Goal: Task Accomplishment & Management: Complete application form

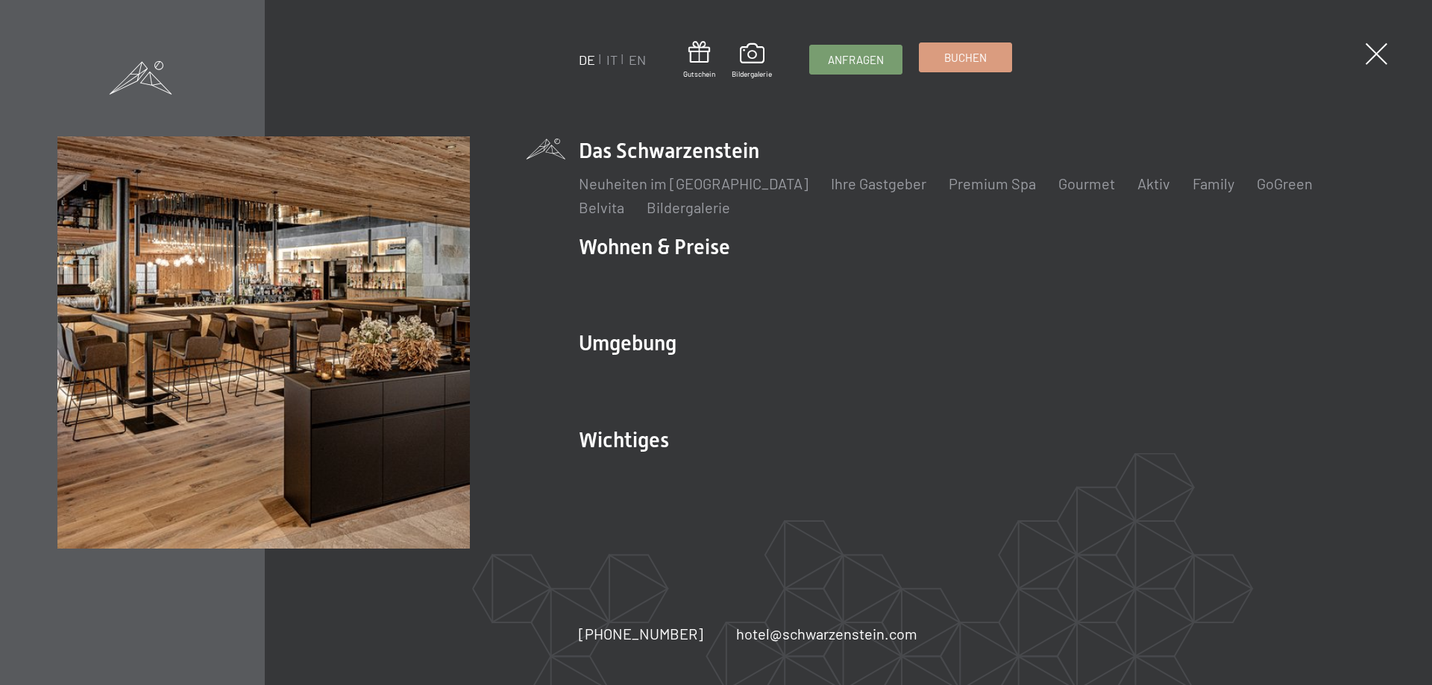
click at [967, 68] on link "Buchen" at bounding box center [966, 57] width 92 height 28
click at [841, 53] on span "Anfragen" at bounding box center [856, 58] width 56 height 16
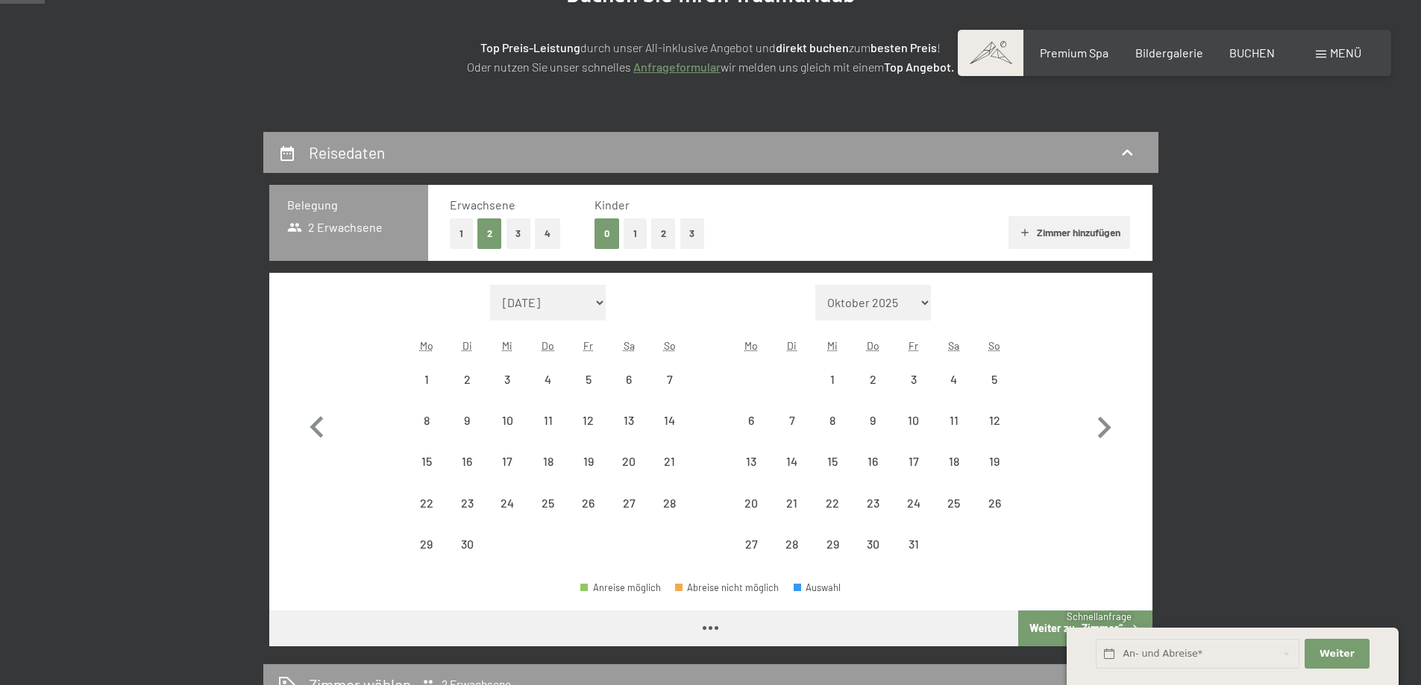
scroll to position [373, 0]
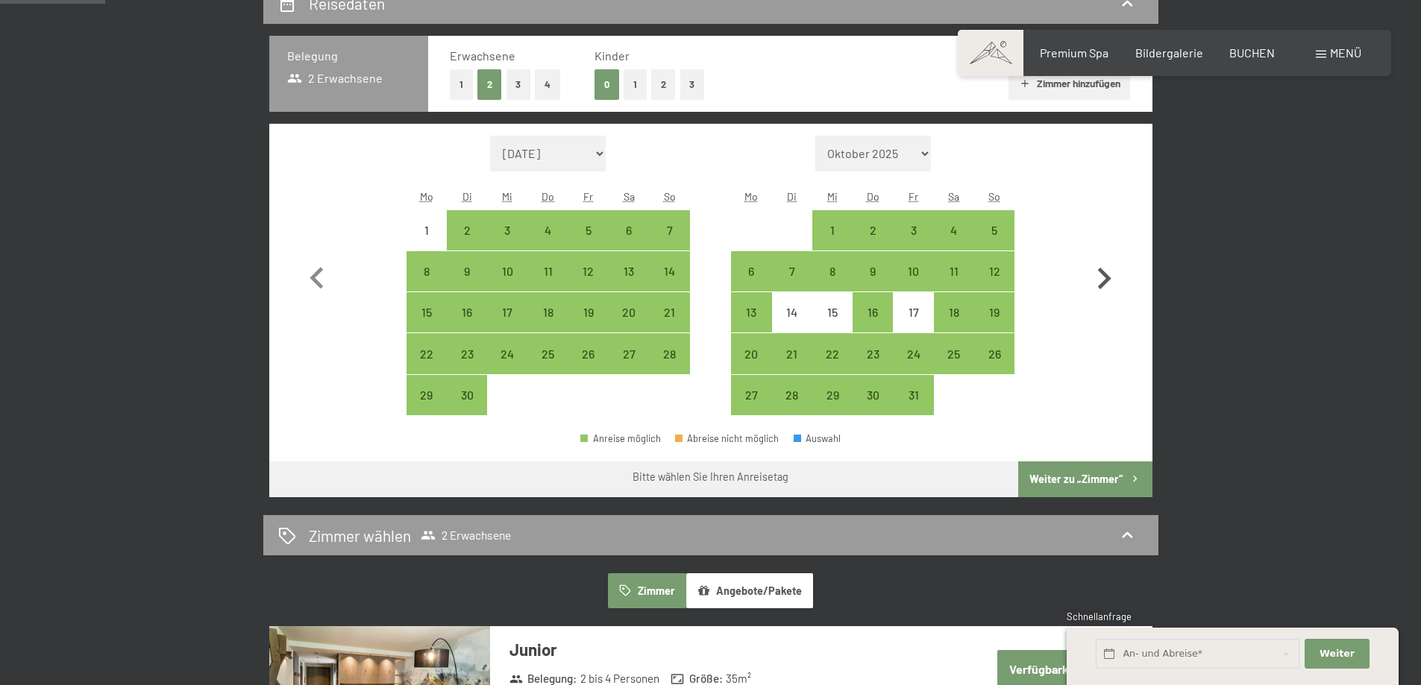
click at [1104, 284] on icon "button" at bounding box center [1104, 279] width 13 height 22
select select "[DATE]"
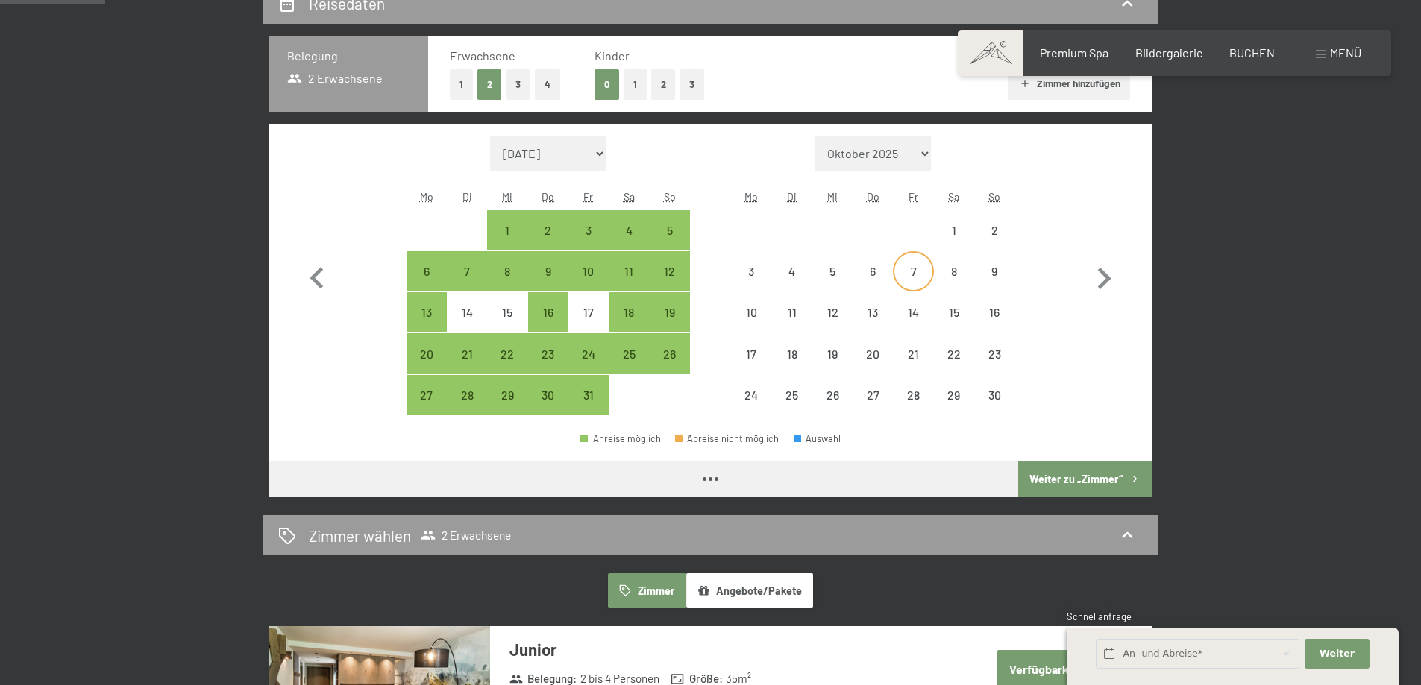
select select "[DATE]"
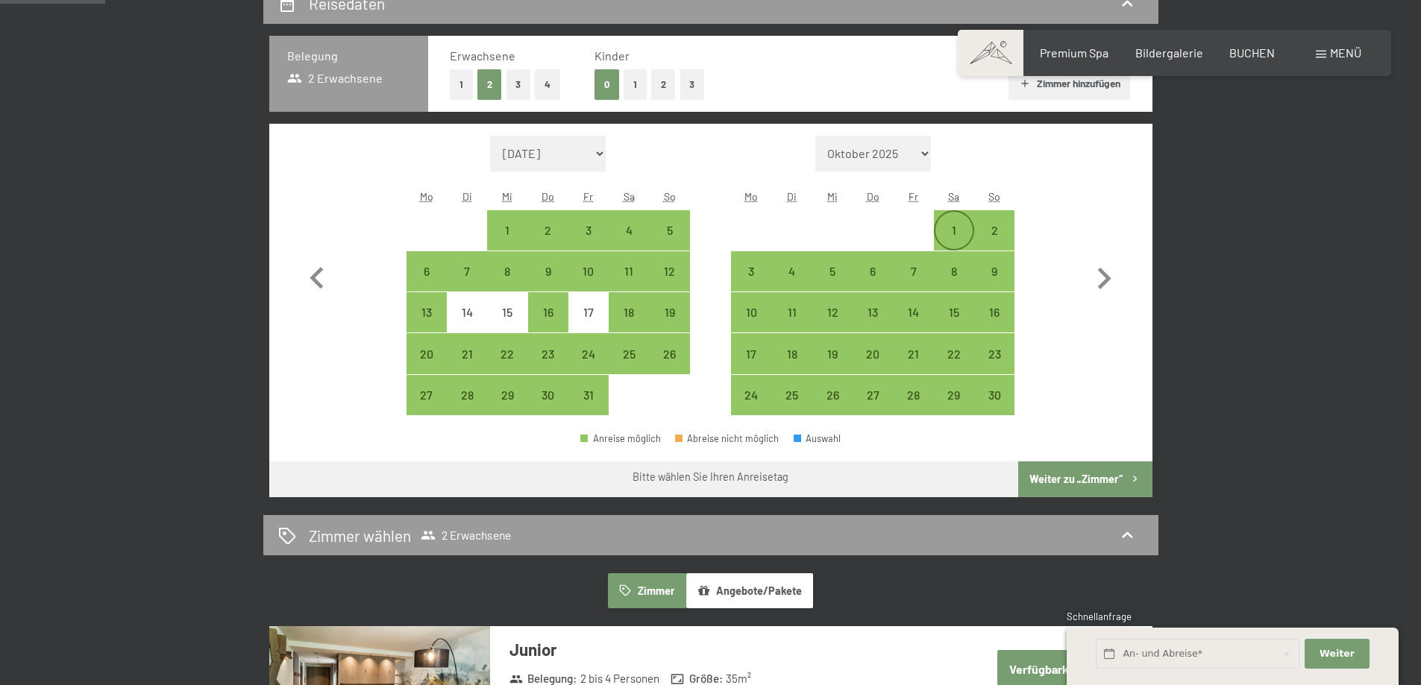
click at [959, 223] on div "1" at bounding box center [953, 230] width 37 height 37
select select "[DATE]"
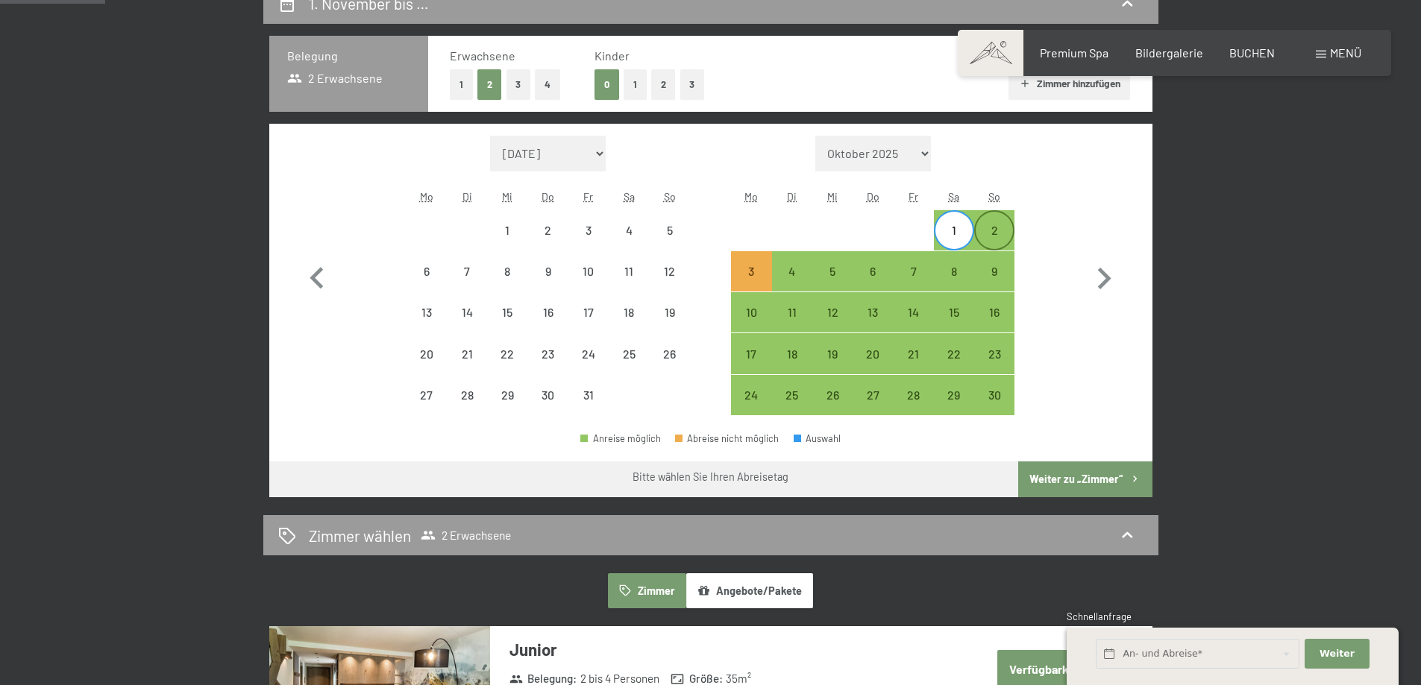
click at [999, 235] on div "2" at bounding box center [994, 242] width 37 height 37
select select "[DATE]"
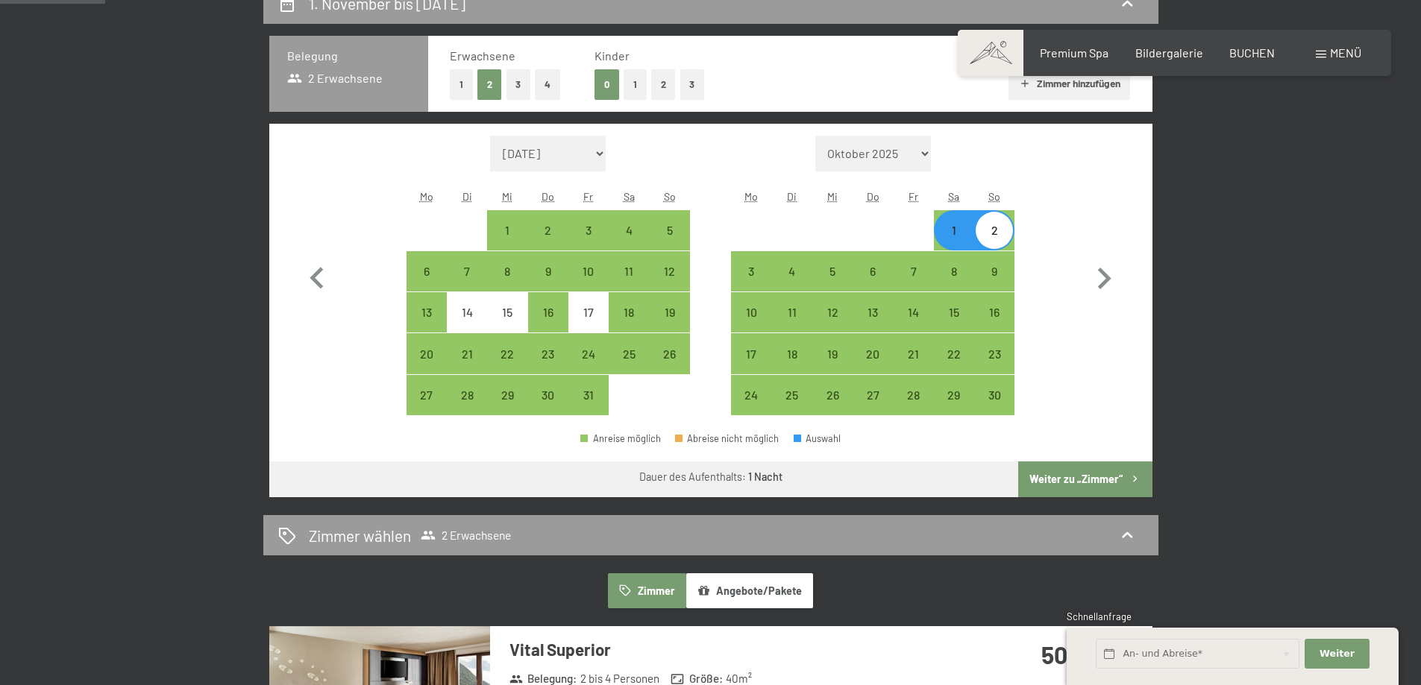
click at [1076, 483] on button "Weiter zu „Zimmer“" at bounding box center [1085, 480] width 134 height 36
select select "[DATE]"
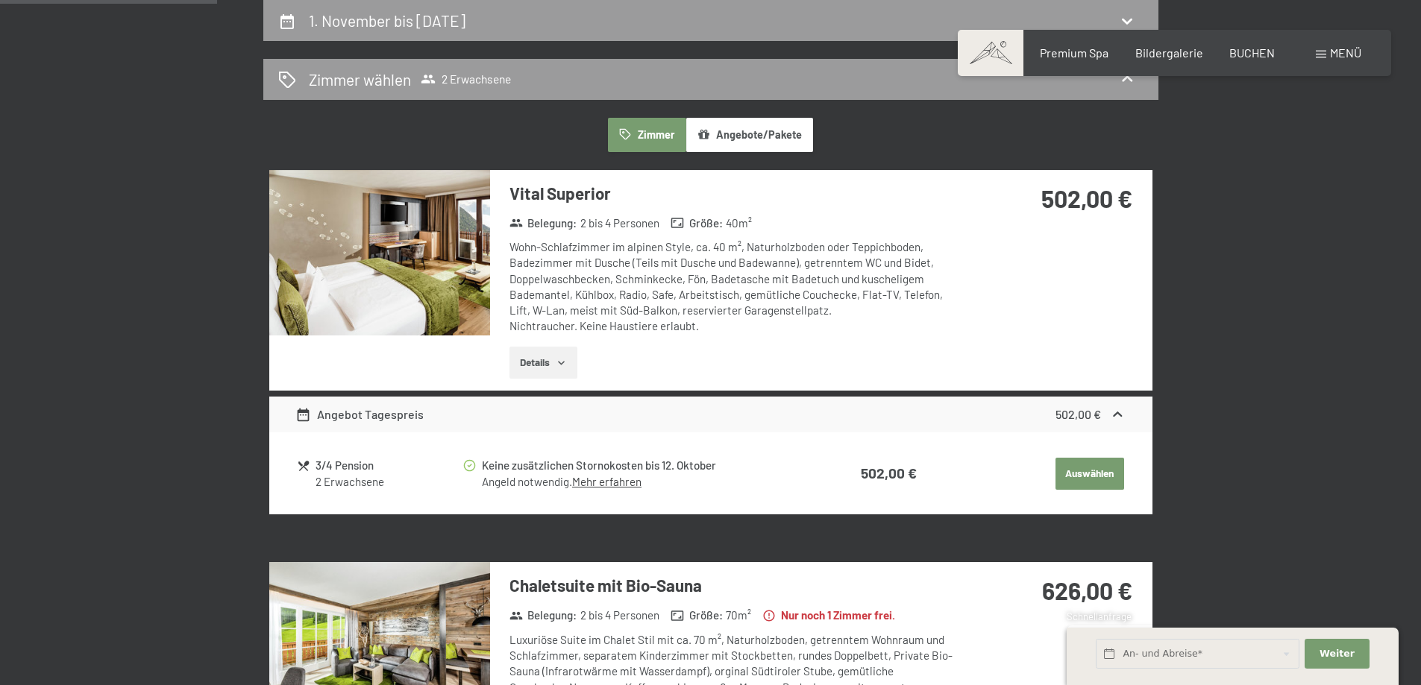
click at [362, 483] on div "2 Erwachsene" at bounding box center [387, 482] width 145 height 16
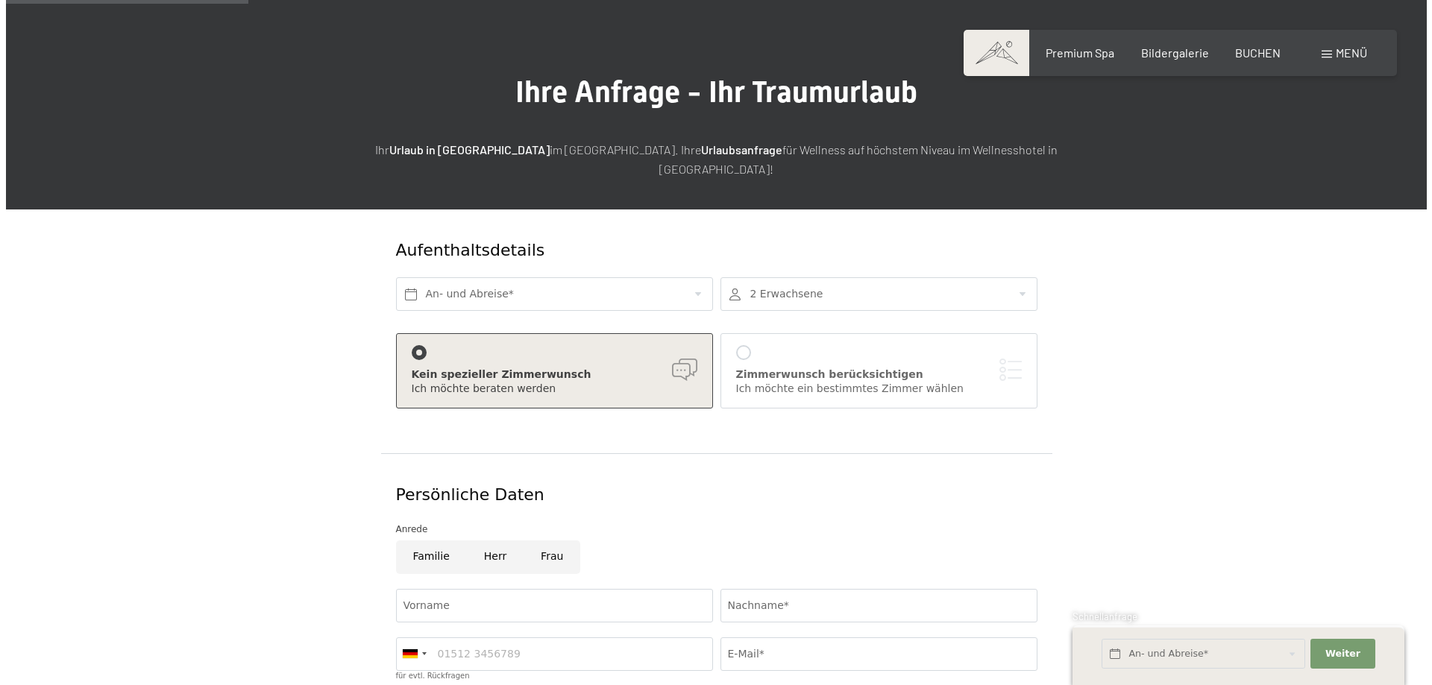
scroll to position [224, 0]
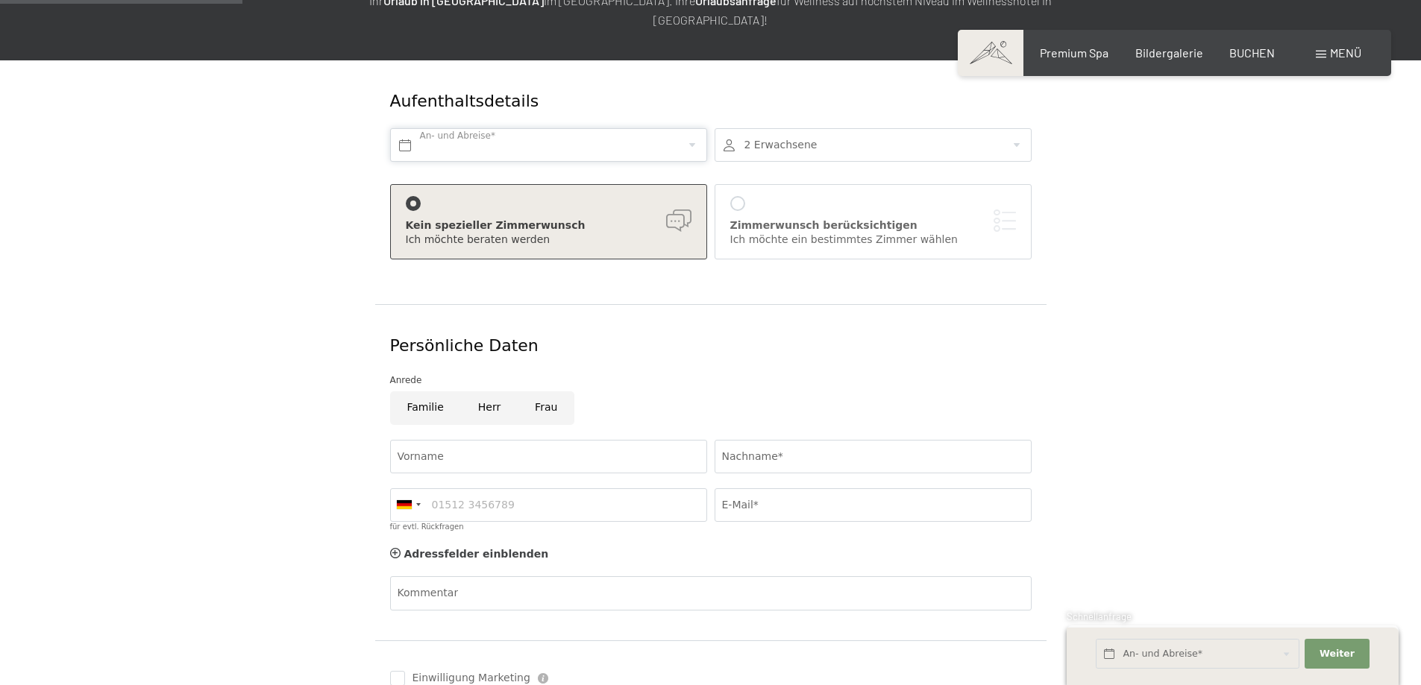
click at [489, 128] on input "text" at bounding box center [548, 145] width 317 height 34
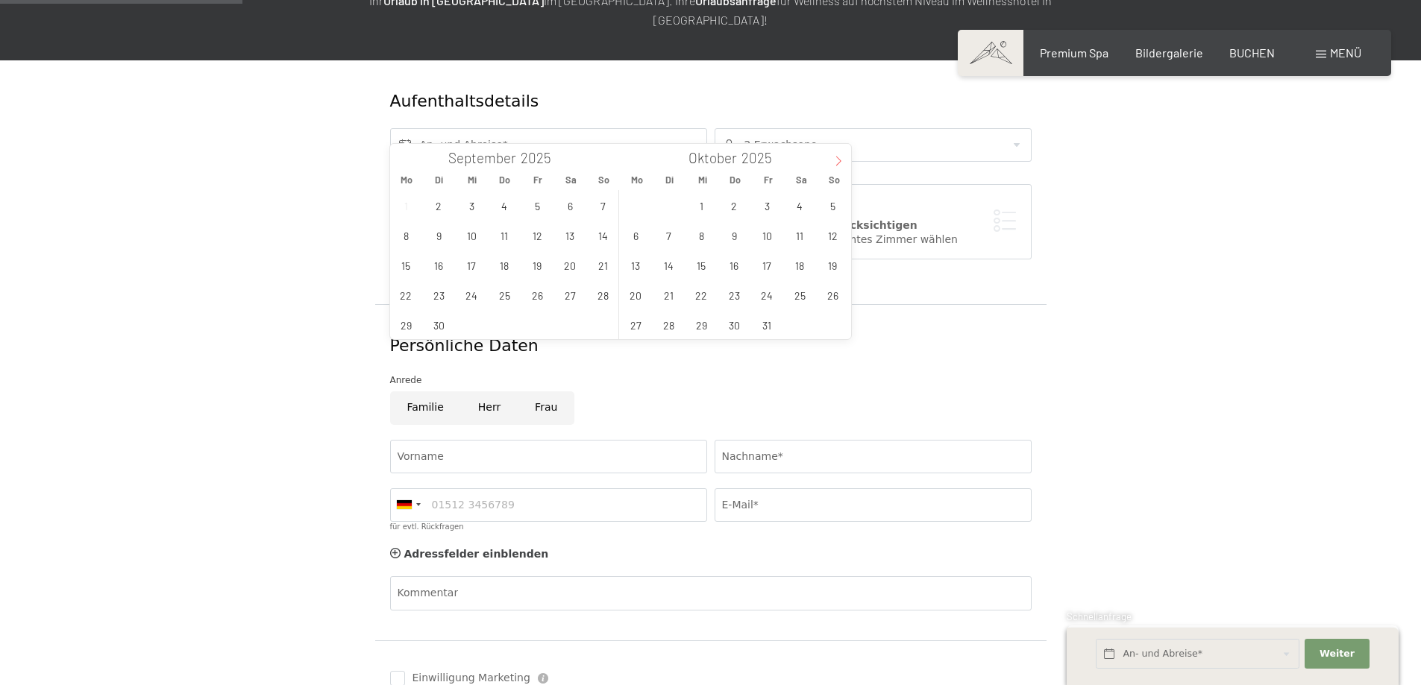
click at [839, 163] on icon at bounding box center [838, 161] width 10 height 10
click at [792, 206] on span "1" at bounding box center [799, 205] width 29 height 29
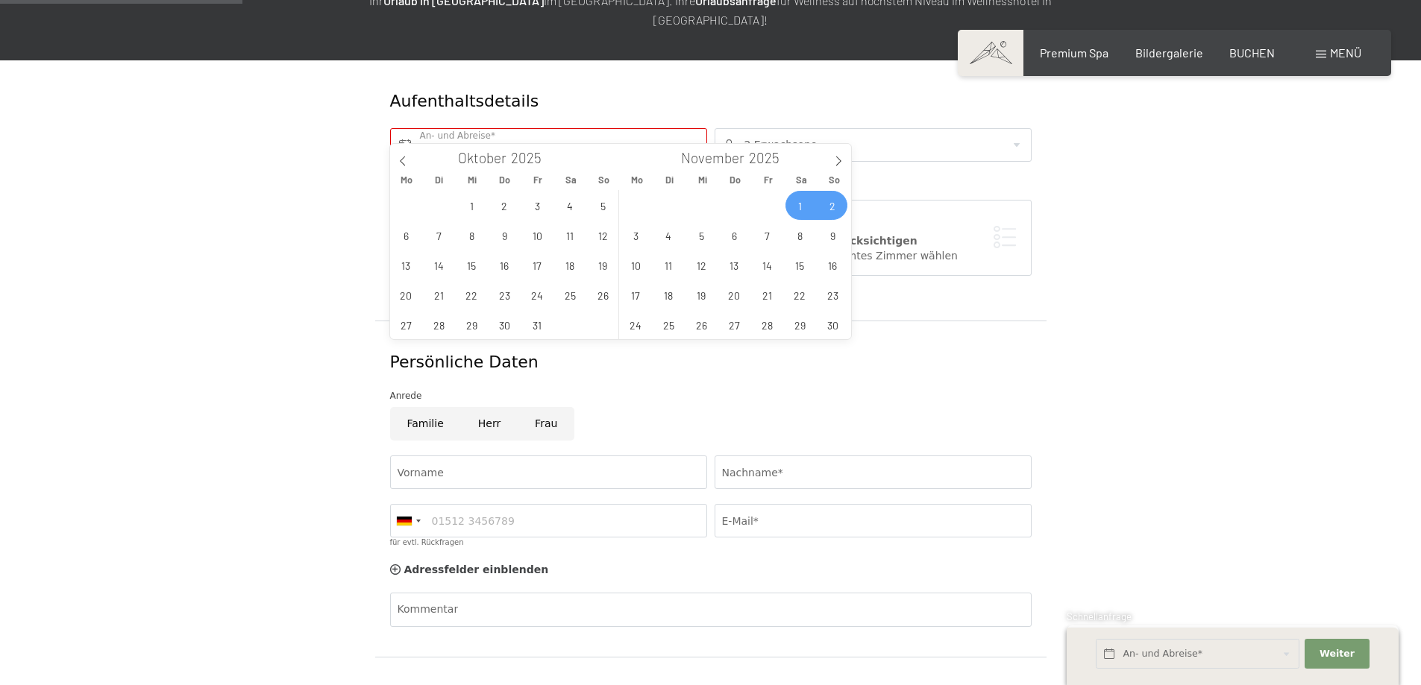
click at [829, 202] on span "2" at bounding box center [832, 205] width 29 height 29
type input "Sa. 01.11.2025 - So. 02.11.2025"
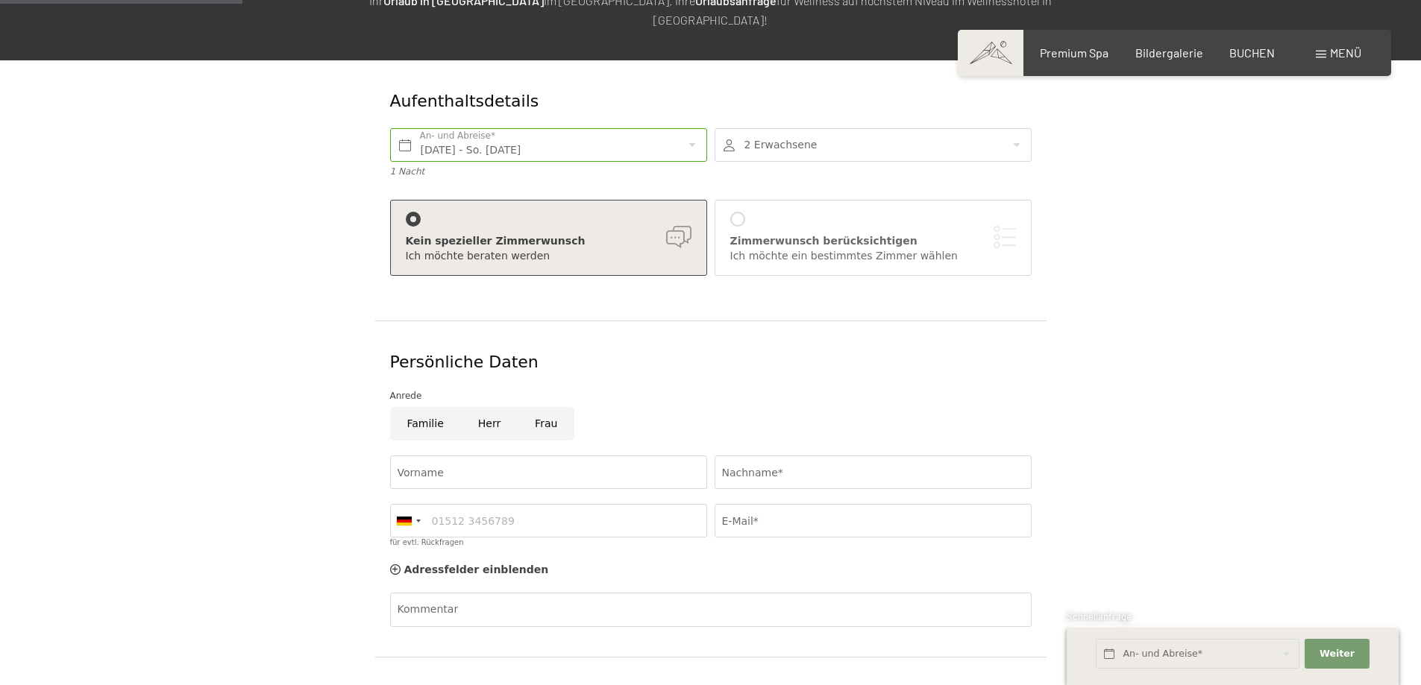
click at [805, 131] on div at bounding box center [872, 145] width 317 height 34
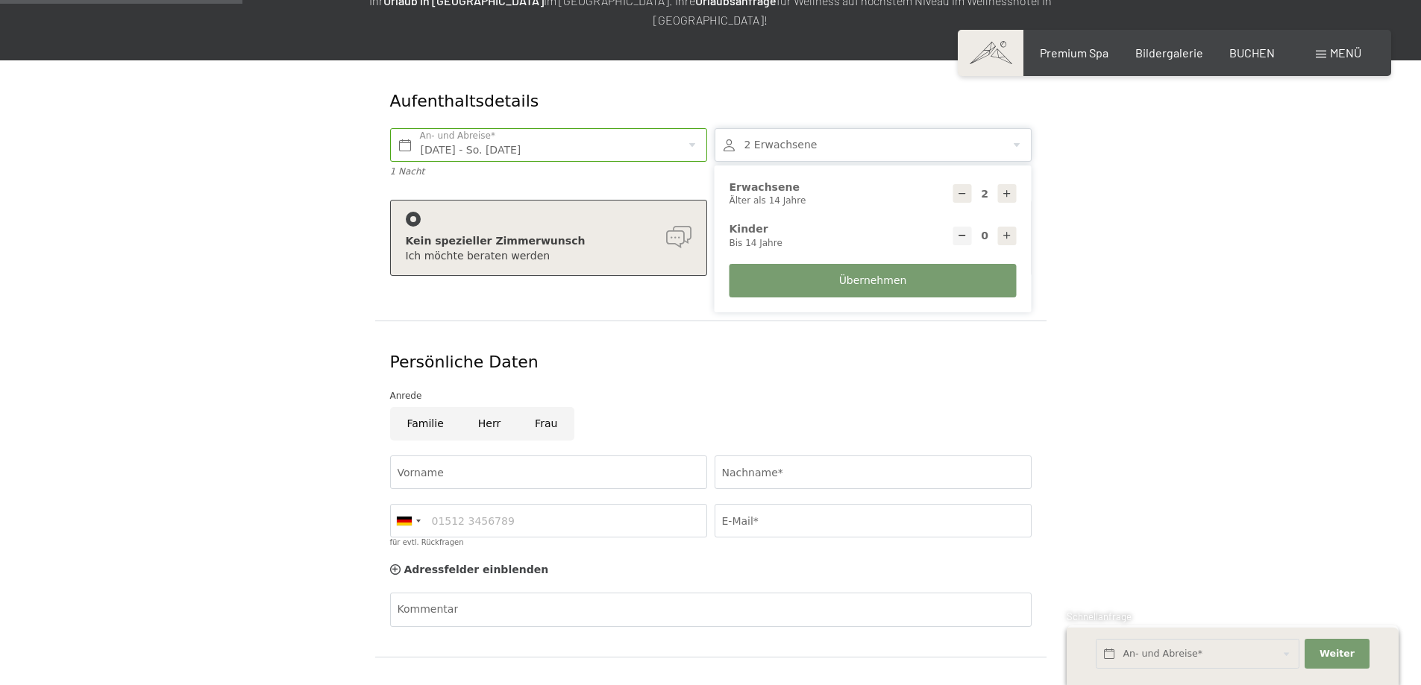
click at [1005, 189] on icon at bounding box center [1007, 194] width 10 height 10
type input "4"
click at [1229, 260] on div "Aufenthaltsdetails Sa. 01.11.2025 - So. 02.11.2025 An- und Abreise* 1 Nacht 4 E…" at bounding box center [710, 434] width 1130 height 748
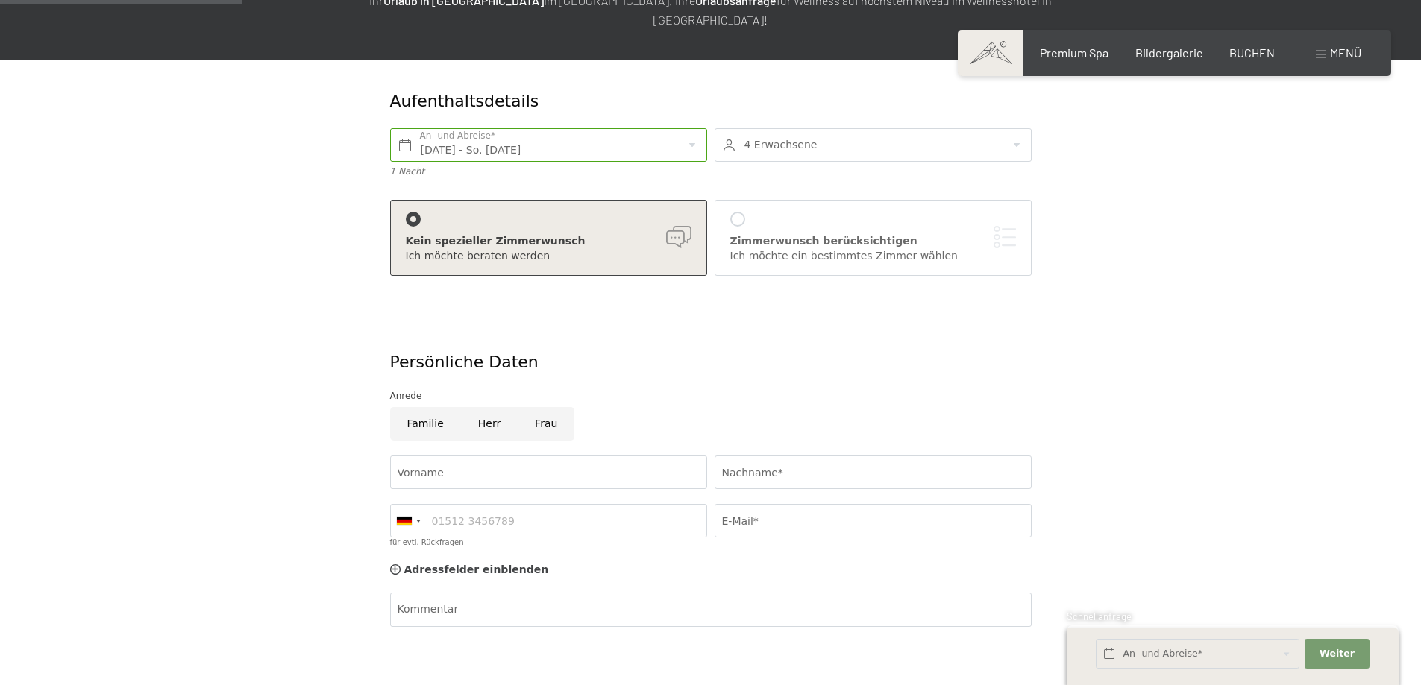
click at [792, 249] on div "Ich möchte ein bestimmtes Zimmer wählen" at bounding box center [873, 256] width 286 height 15
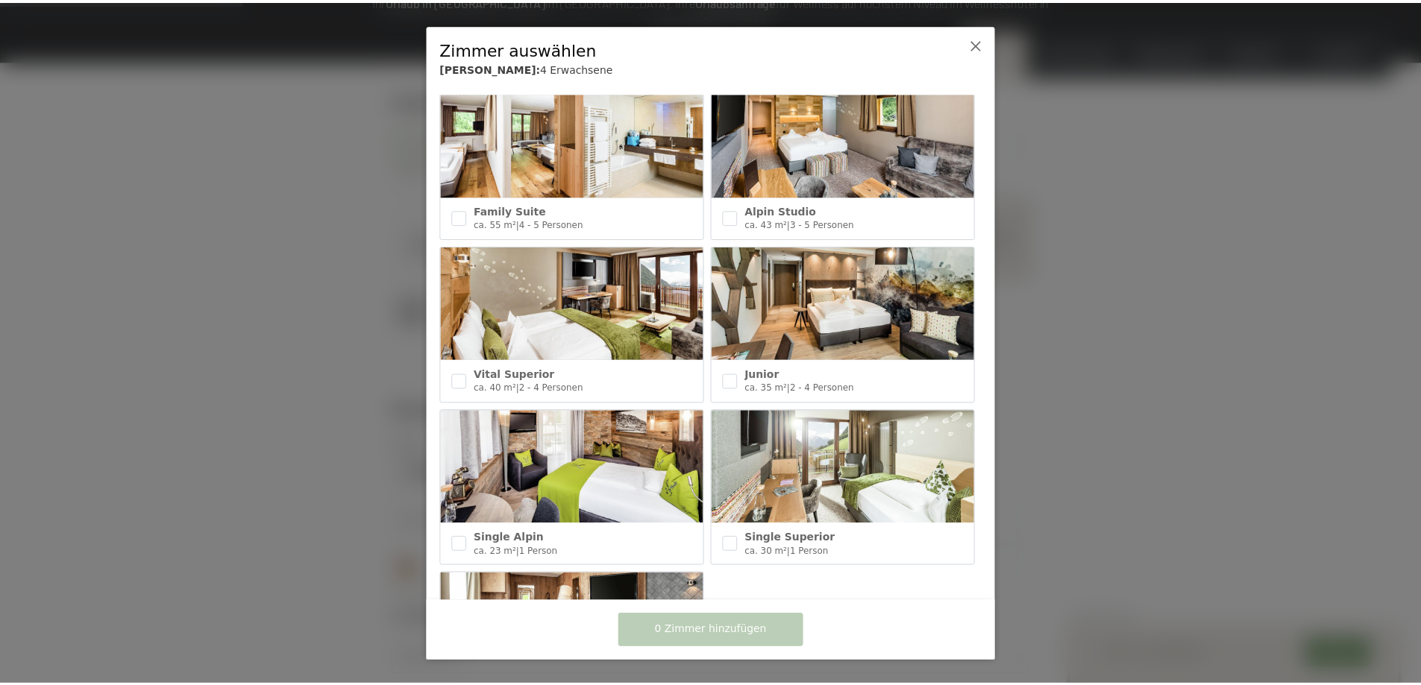
scroll to position [667, 0]
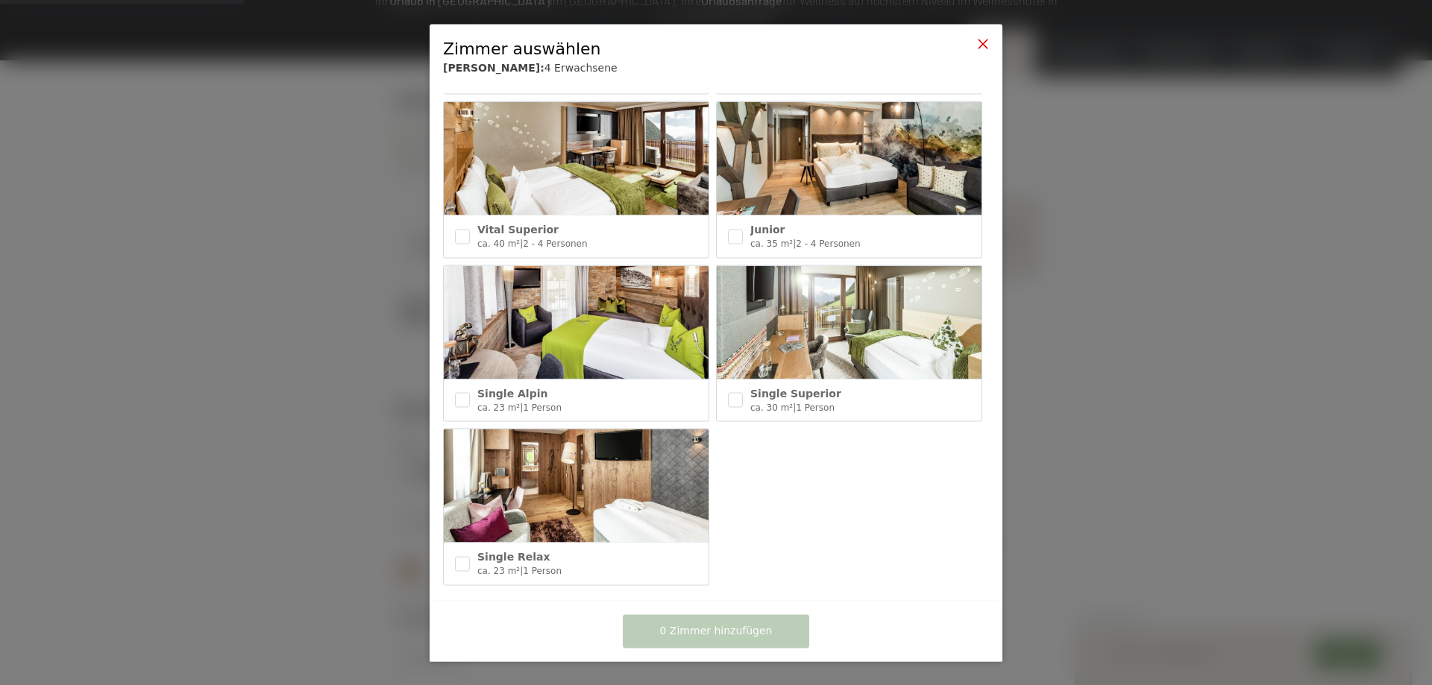
click at [981, 48] on icon at bounding box center [983, 43] width 12 height 12
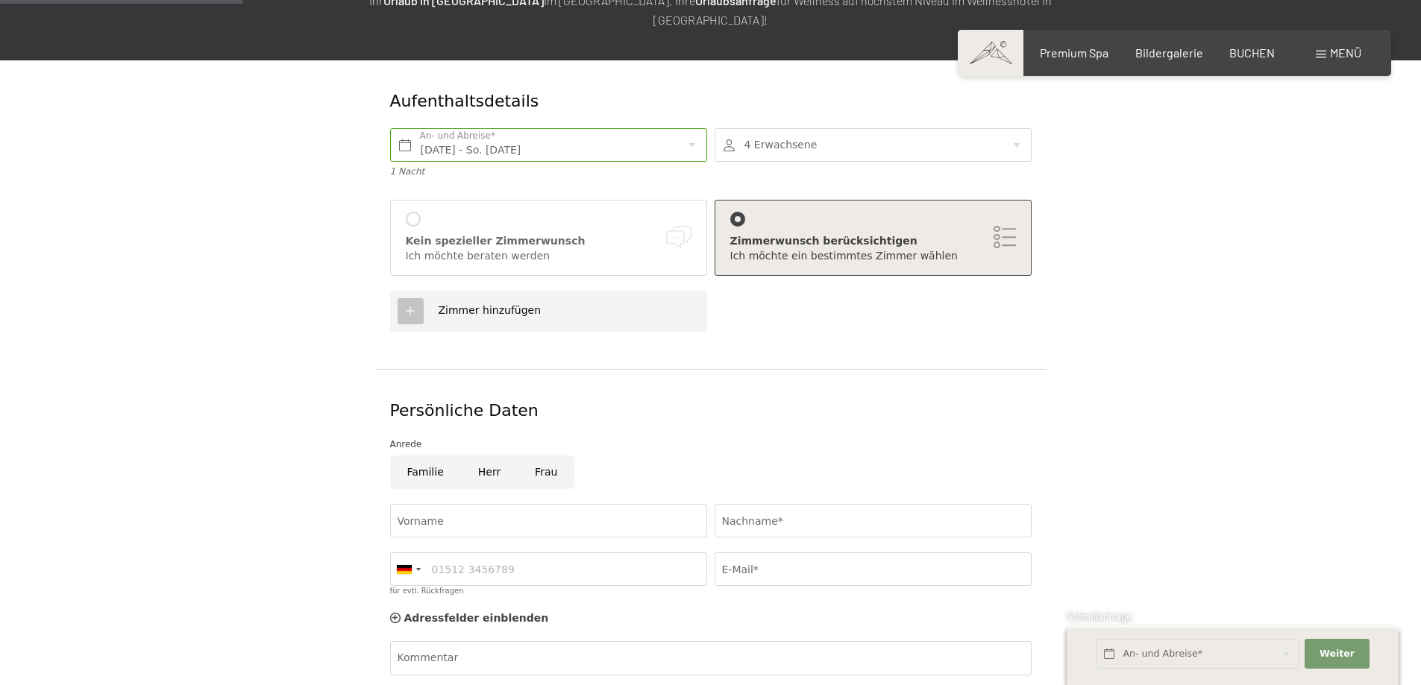
click at [439, 212] on div "Kein spezieller Zimmerwunsch Ich möchte beraten werden" at bounding box center [549, 237] width 286 height 51
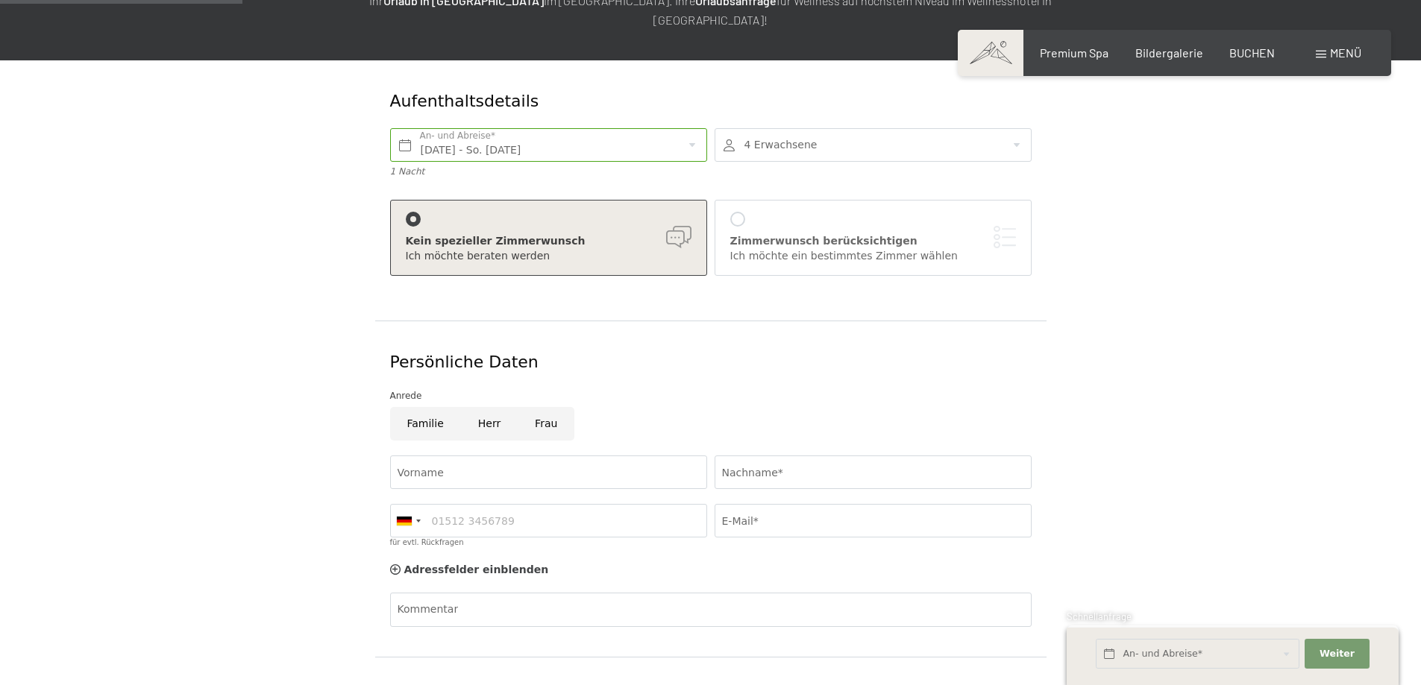
click at [797, 200] on div "Zimmerwunsch berücksichtigen Ich möchte ein bestimmtes Zimmer wählen" at bounding box center [872, 237] width 317 height 75
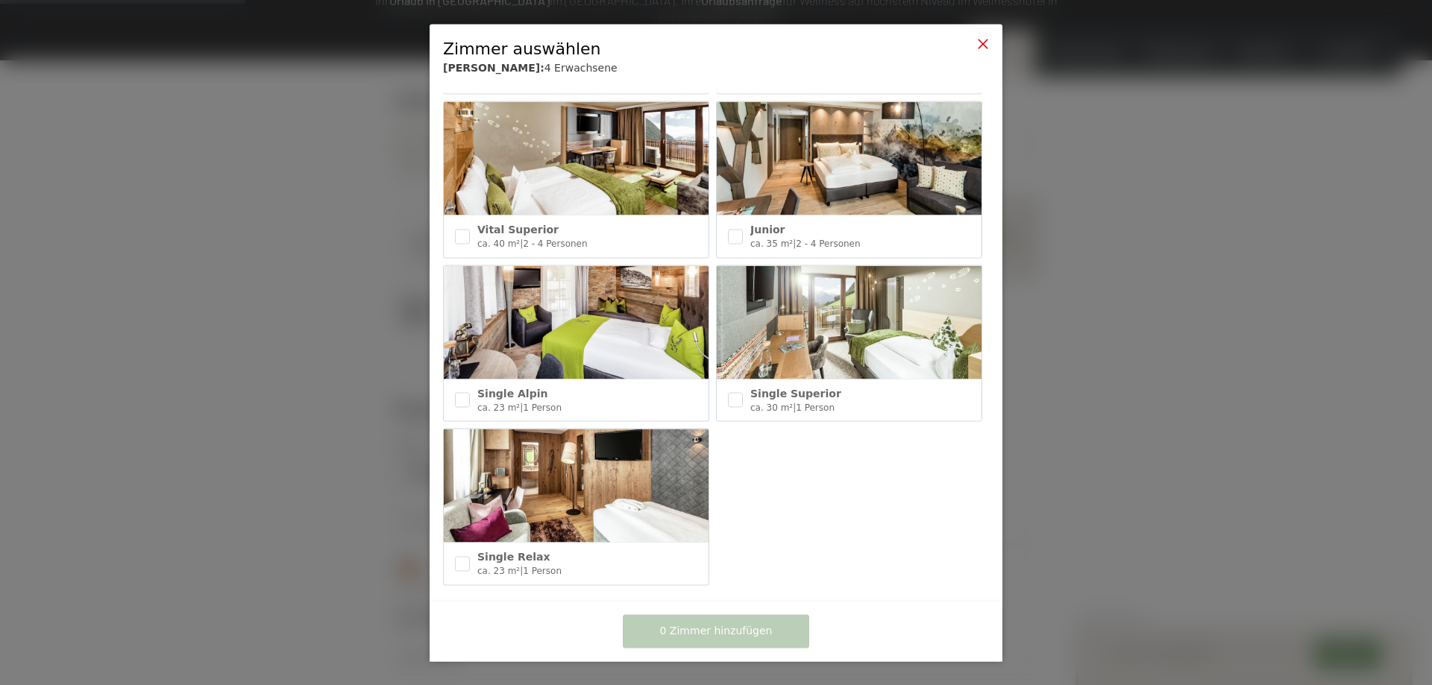
click at [987, 45] on icon at bounding box center [983, 43] width 12 height 12
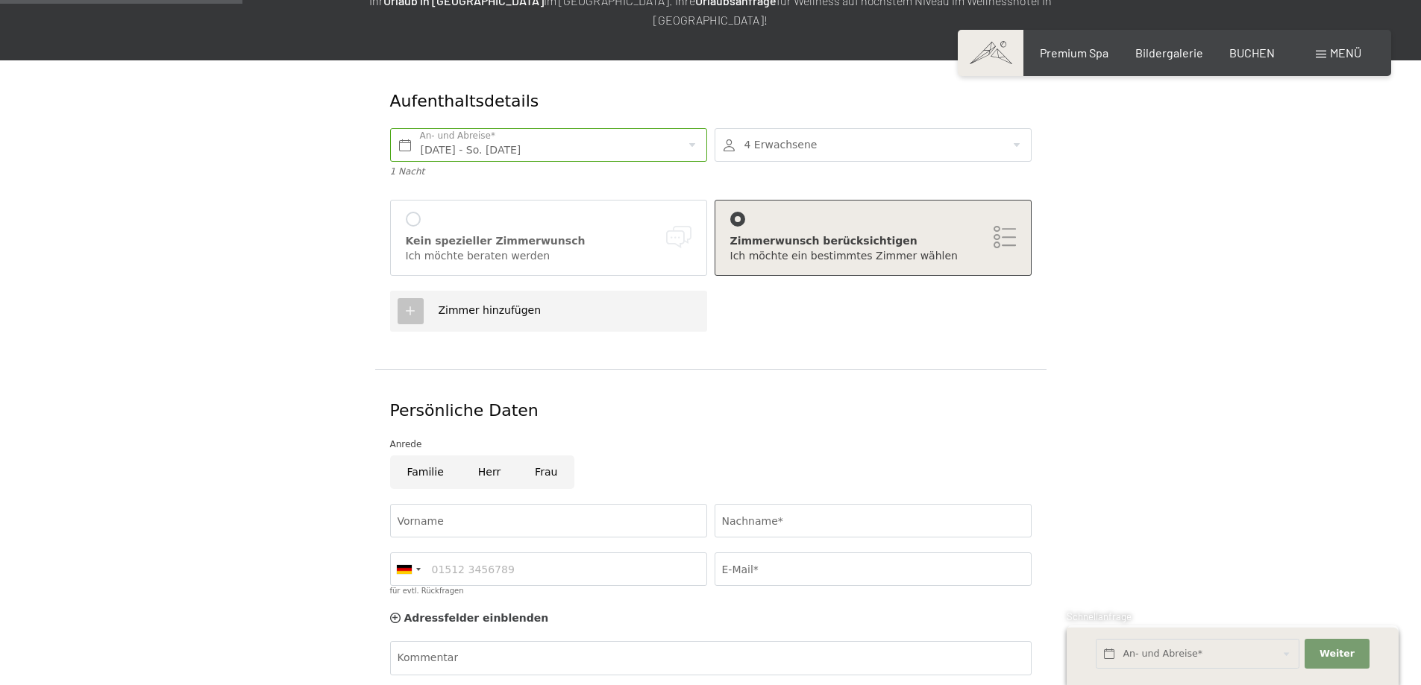
click at [411, 212] on div at bounding box center [413, 219] width 15 height 15
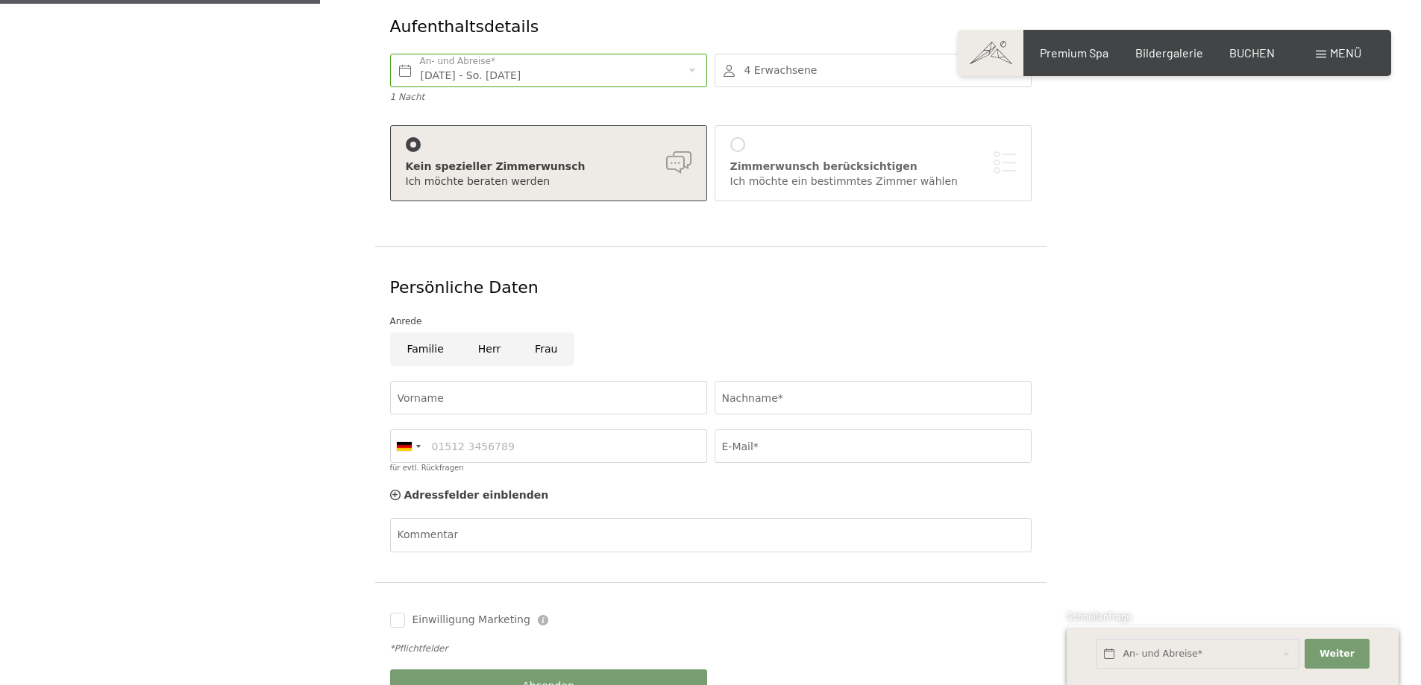
scroll to position [522, 0]
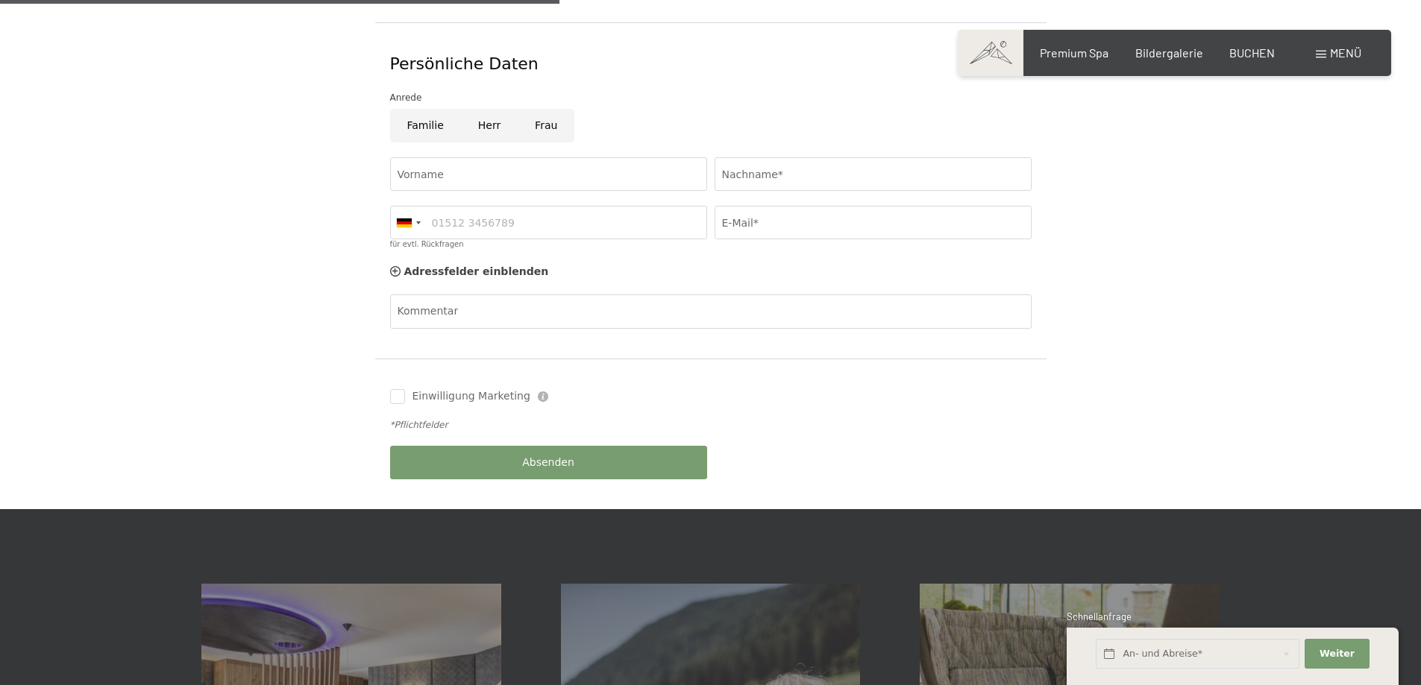
click at [530, 111] on input "Frau" at bounding box center [546, 126] width 57 height 34
radio input "true"
click at [524, 157] on input "Vorname" at bounding box center [548, 174] width 317 height 34
type input "I"
type input "SILVIA"
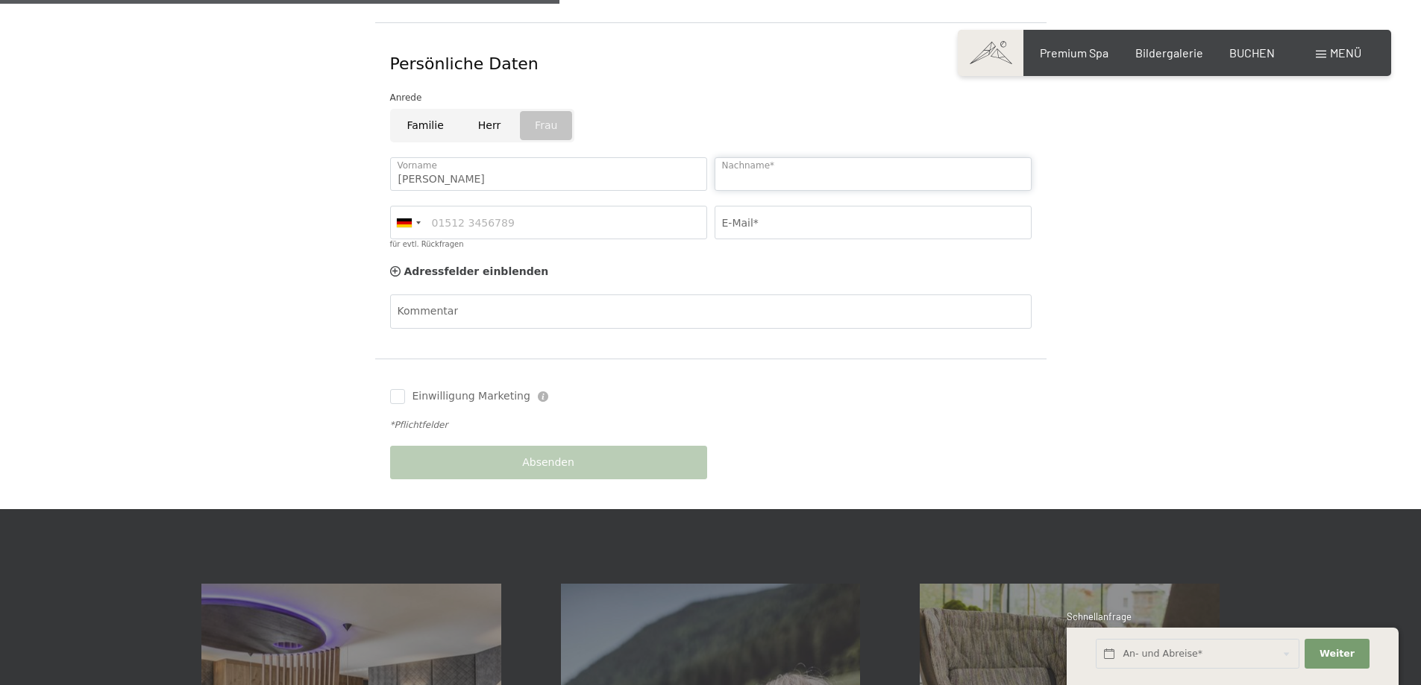
click at [941, 157] on input "Nachname*" at bounding box center [872, 174] width 317 height 34
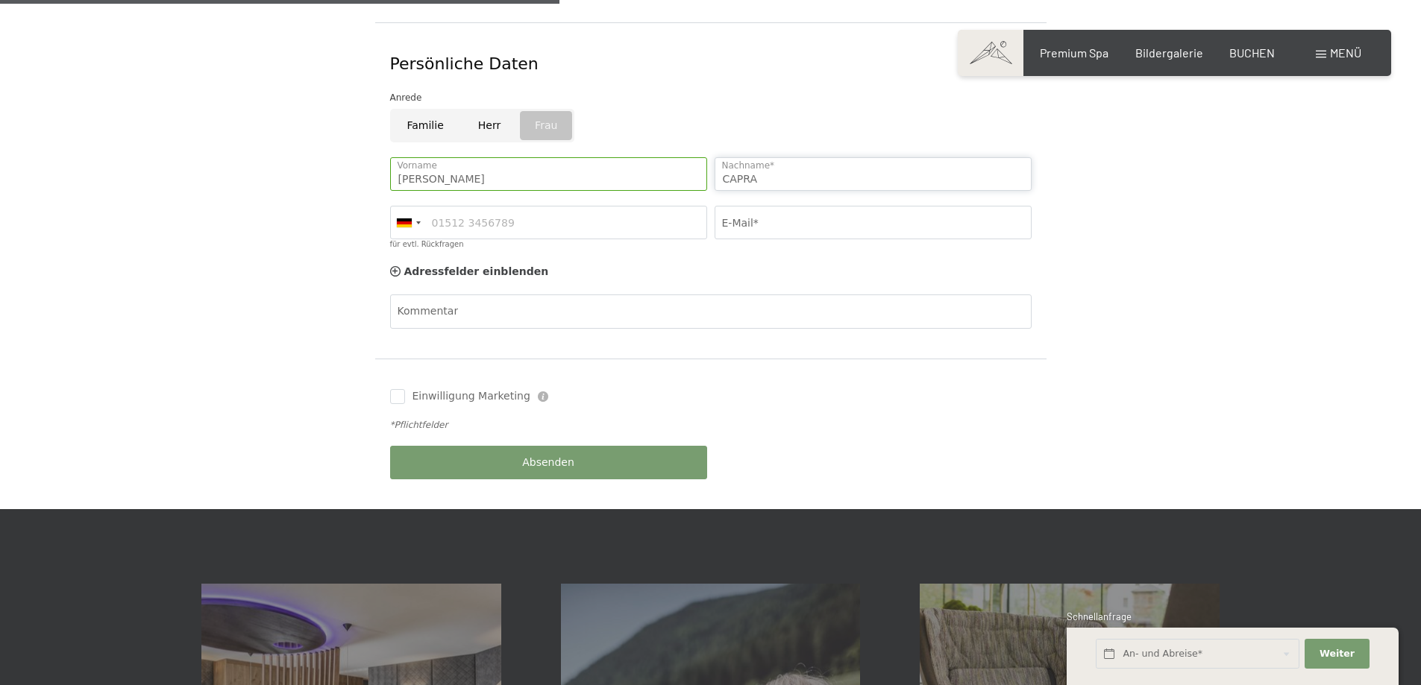
type input "CAPRA"
click at [488, 219] on input "für evtl. Rückfragen" at bounding box center [548, 223] width 317 height 34
click at [412, 207] on div at bounding box center [408, 223] width 34 height 32
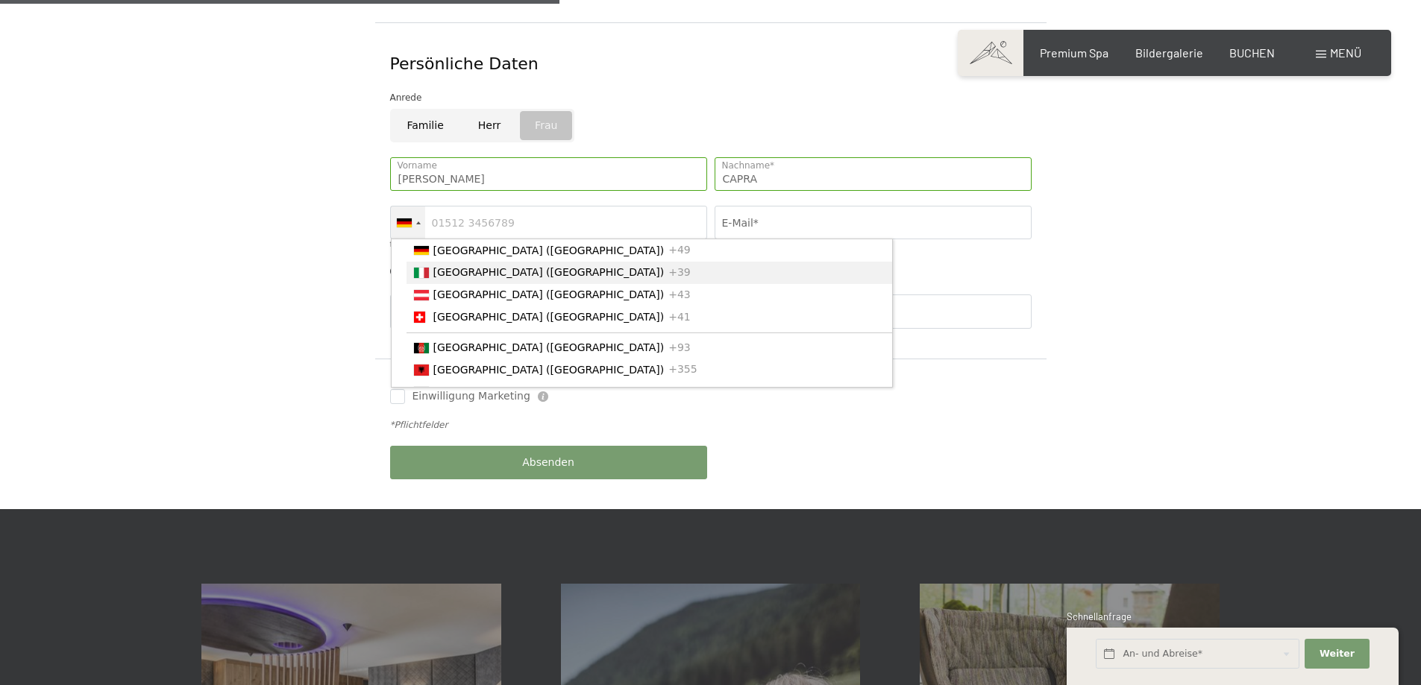
click at [456, 266] on span "[GEOGRAPHIC_DATA] ([GEOGRAPHIC_DATA])" at bounding box center [548, 272] width 231 height 12
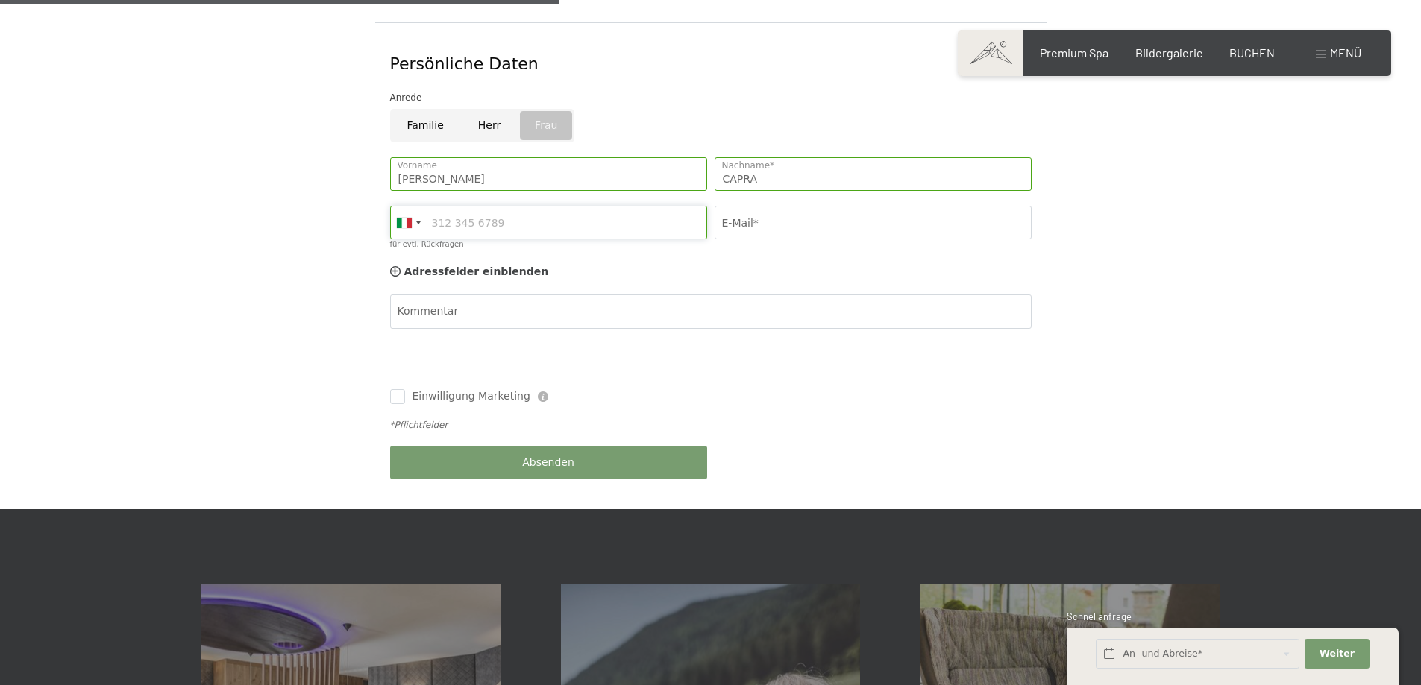
click at [465, 209] on input "für evtl. Rückfragen" at bounding box center [548, 223] width 317 height 34
type input "3396966121"
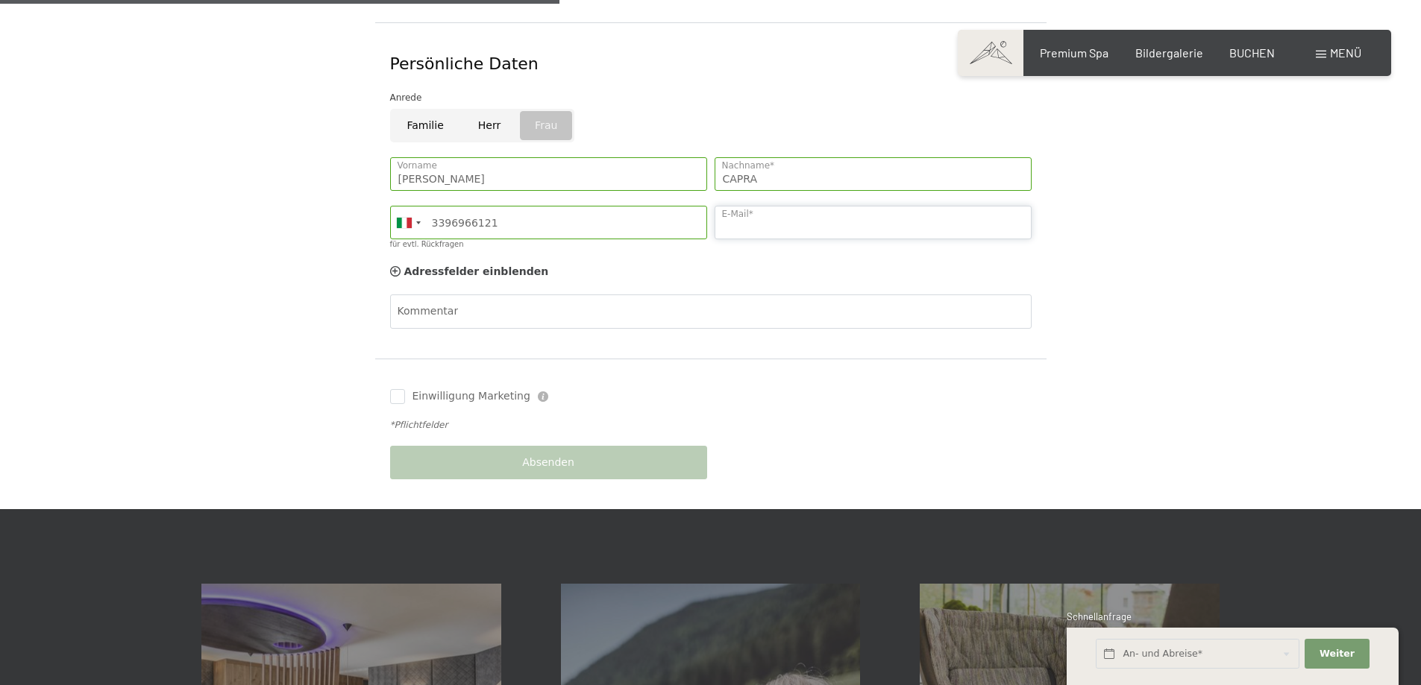
click at [865, 206] on input "E-Mail*" at bounding box center [872, 223] width 317 height 34
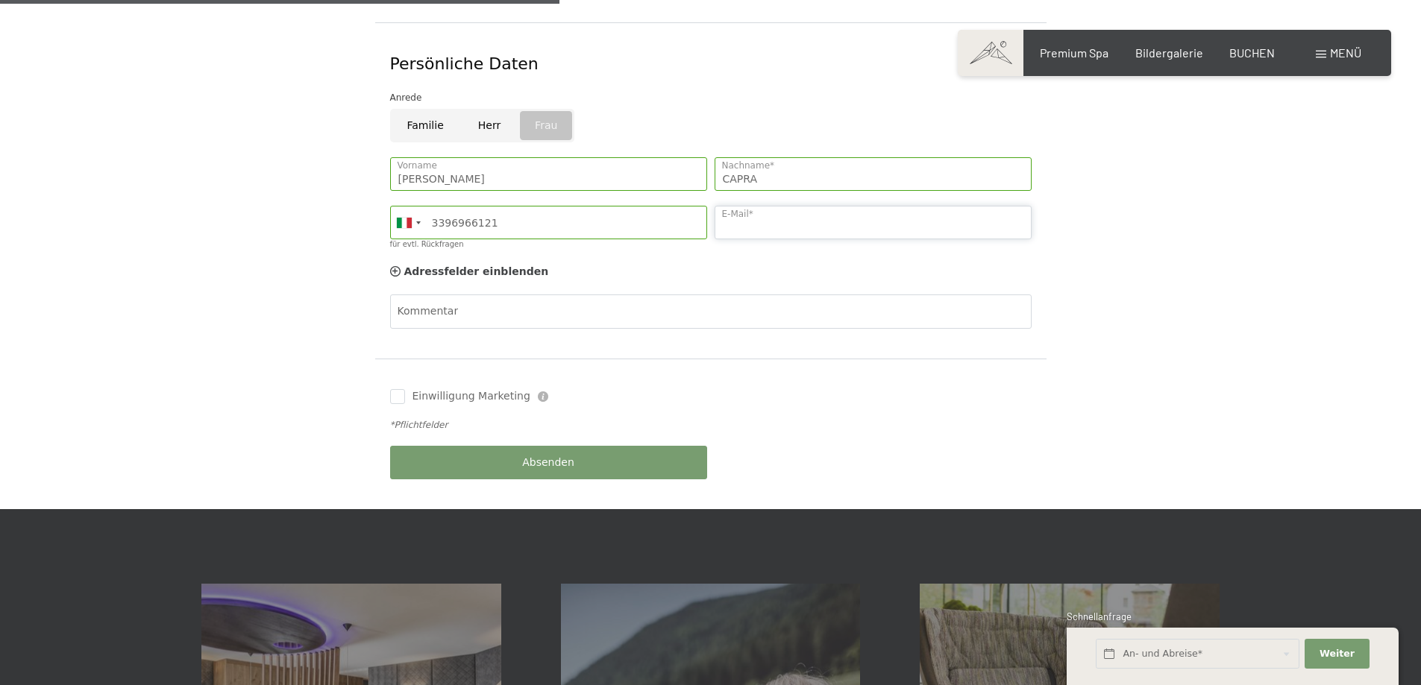
type input "xsilviacaprax@gmail.com"
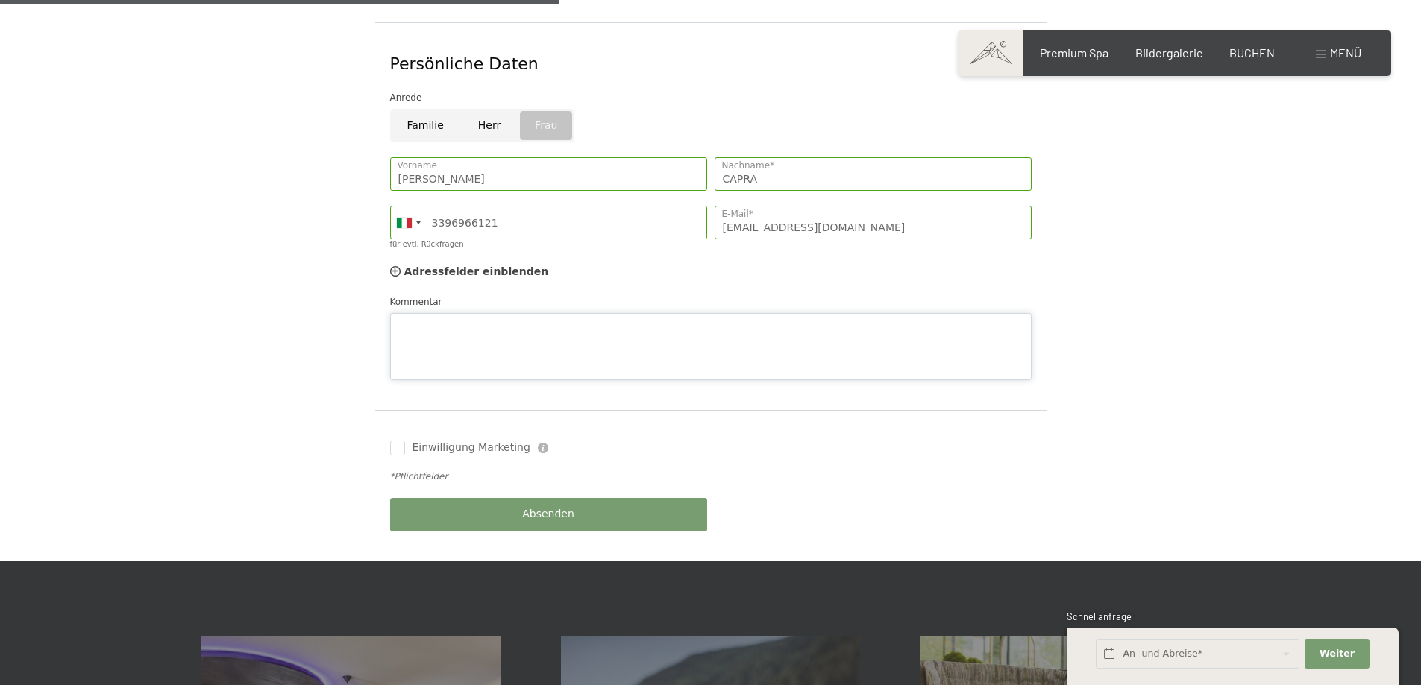
click at [601, 295] on div "Kommentar" at bounding box center [710, 338] width 641 height 86
click at [550, 320] on textarea "Buongiorno, vorrei ricevere due preventivi: 1. camera per 4 adulti 2. due camer…" at bounding box center [710, 346] width 641 height 67
click at [580, 334] on textarea "Buongiorno, vorrei ricevere due preventivi: 1. camera per 4 adulti con due lett…" at bounding box center [710, 346] width 641 height 67
type textarea "Buongiorno, vorrei ricevere due preventivi: 1. camera per 4 adulti con due lett…"
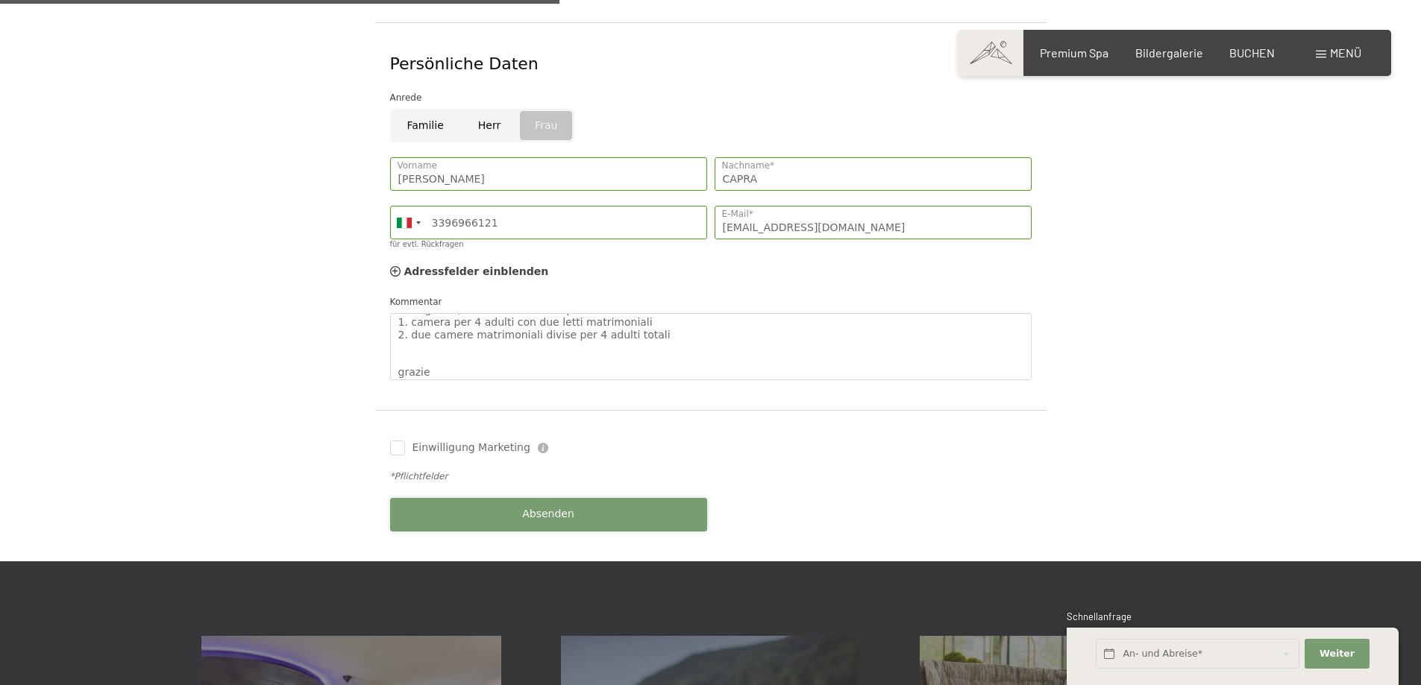
click at [611, 491] on div "Absenden" at bounding box center [548, 515] width 324 height 48
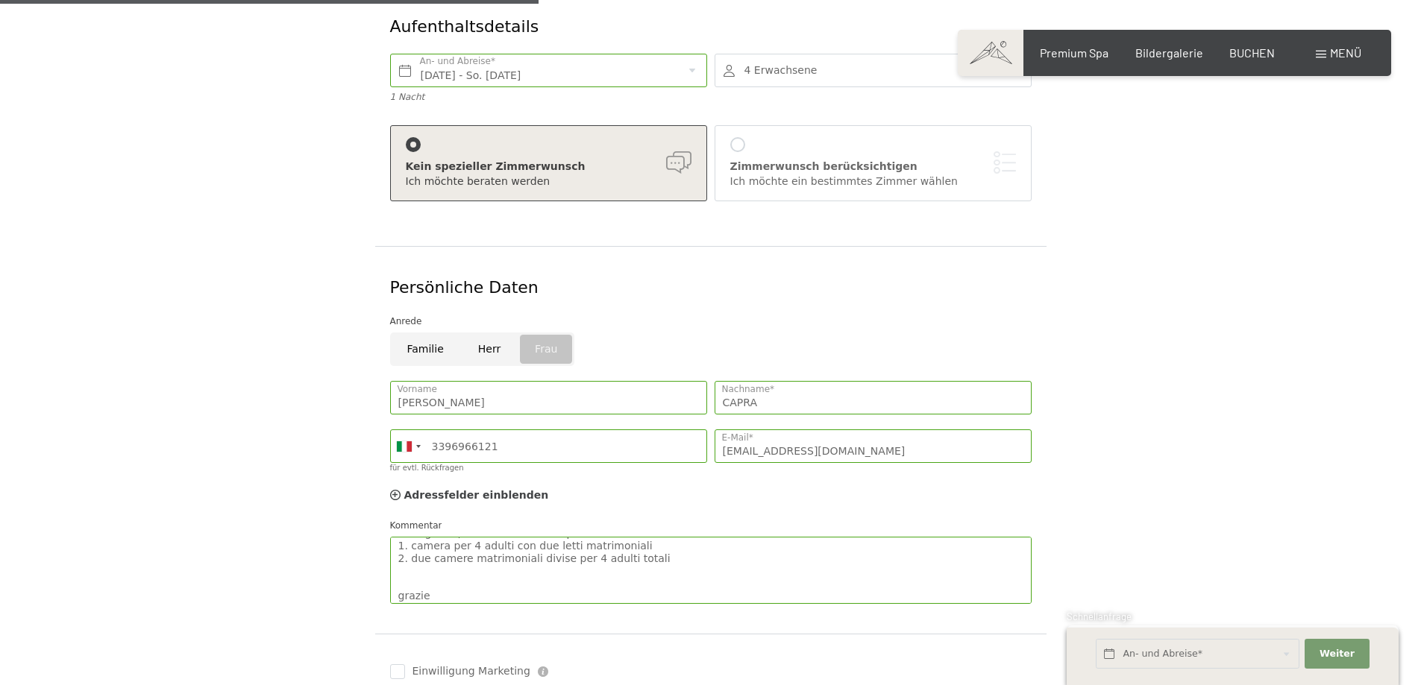
scroll to position [522, 0]
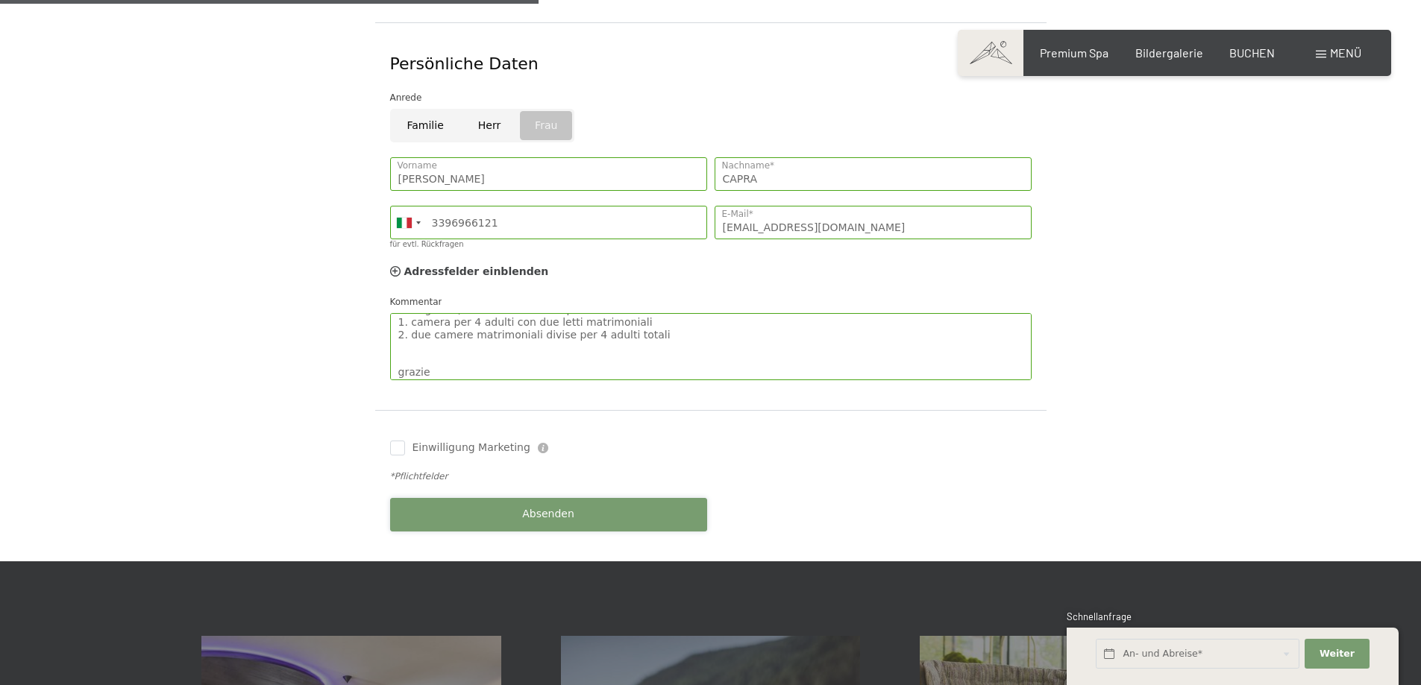
click at [603, 498] on button "Absenden" at bounding box center [548, 515] width 317 height 34
